Goal: Find contact information: Find contact information

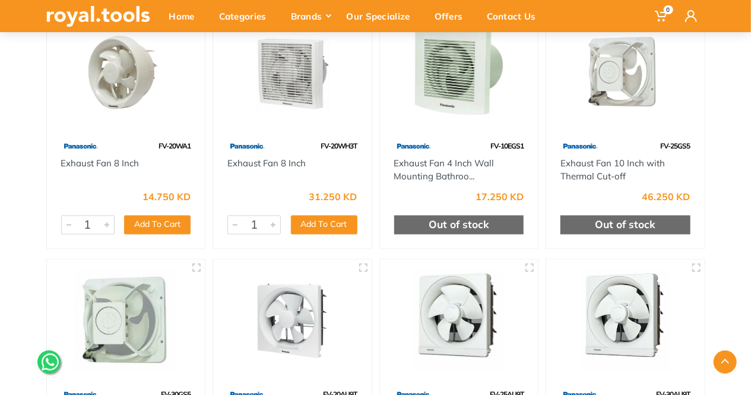
scroll to position [891, 0]
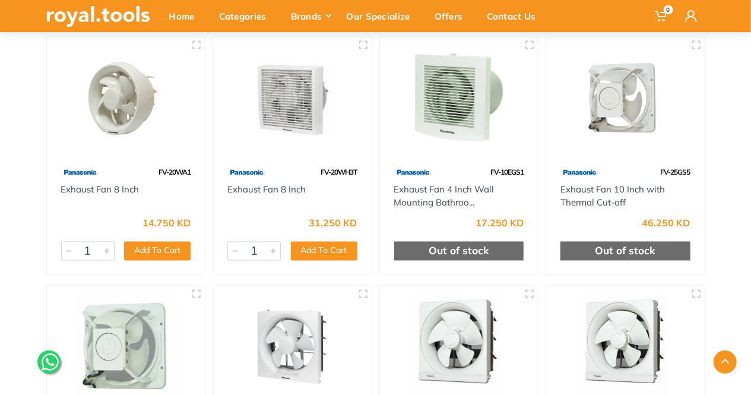
click at [448, 124] on img at bounding box center [459, 99] width 137 height 103
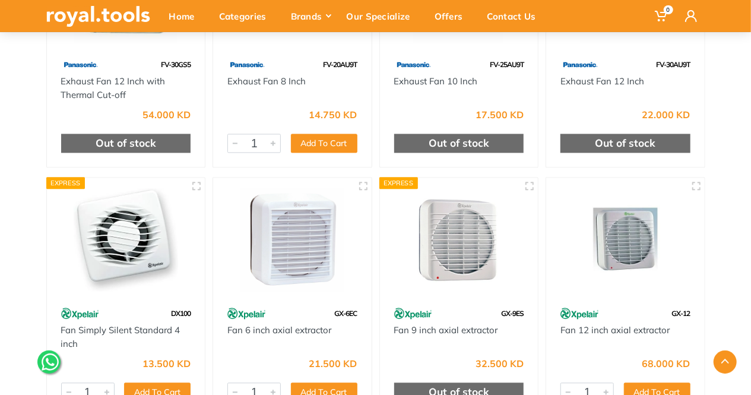
scroll to position [1353, 0]
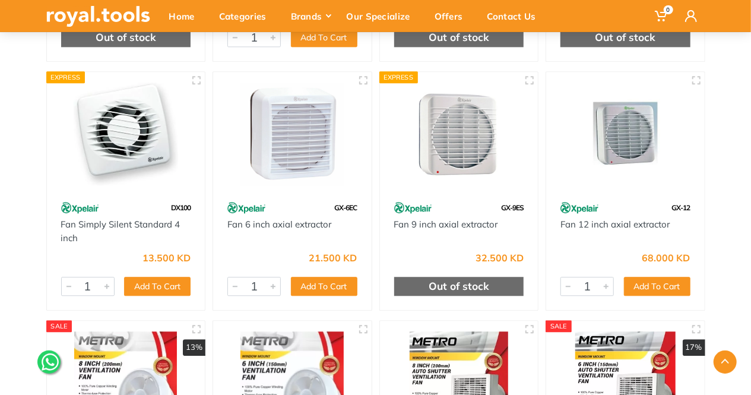
click at [140, 140] on img at bounding box center [126, 134] width 137 height 103
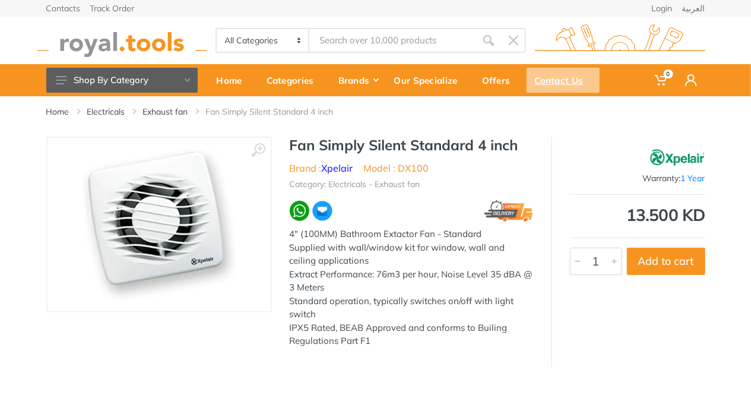
click at [552, 80] on div "Contact Us" at bounding box center [563, 80] width 73 height 25
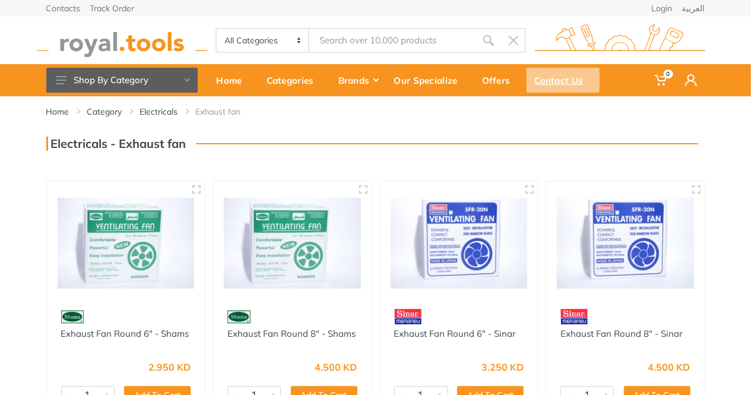
click at [571, 74] on div "Contact Us" at bounding box center [563, 80] width 73 height 25
